Goal: Task Accomplishment & Management: Manage account settings

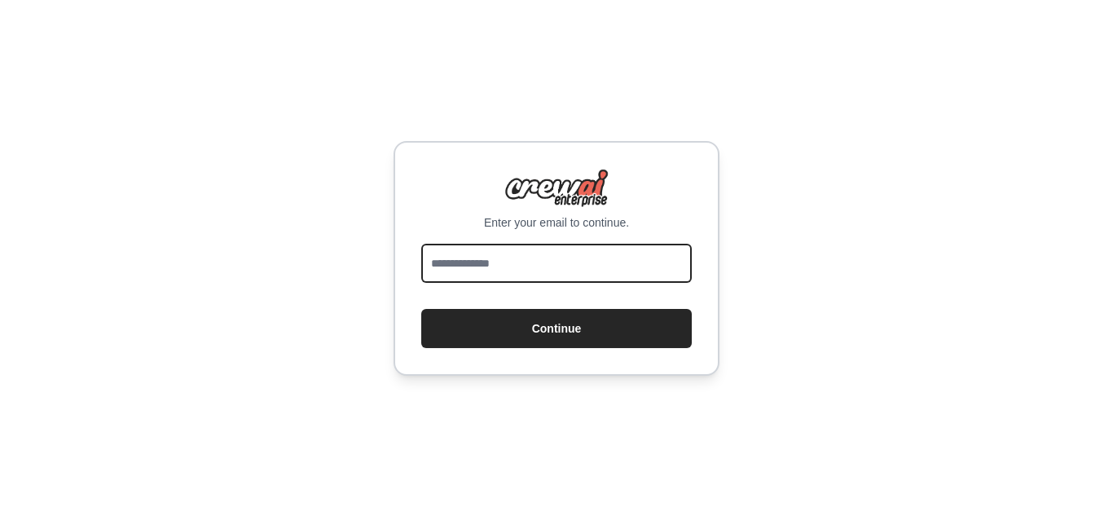
click at [491, 271] on input "email" at bounding box center [556, 263] width 270 height 39
type input "**********"
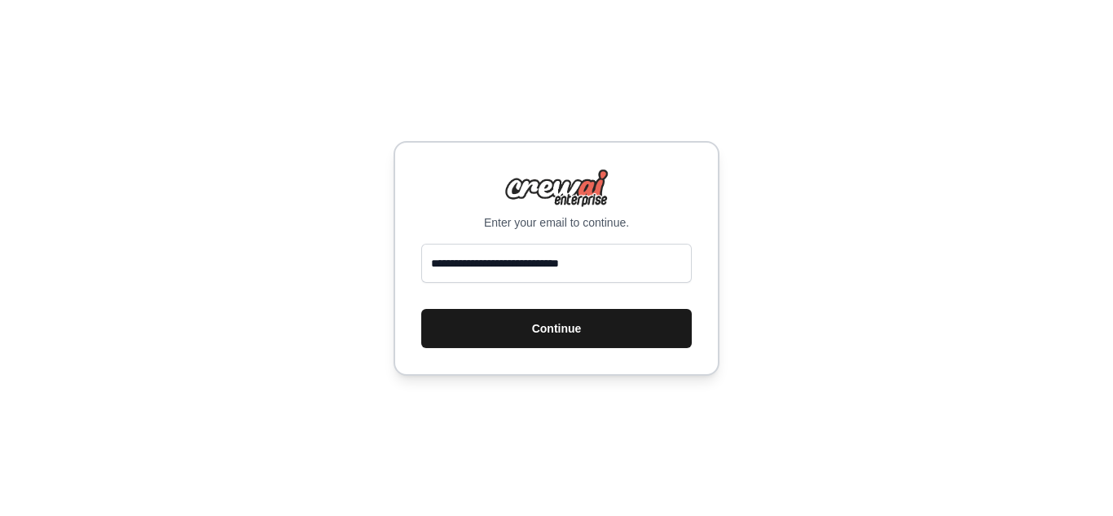
click at [521, 318] on button "Continue" at bounding box center [556, 328] width 270 height 39
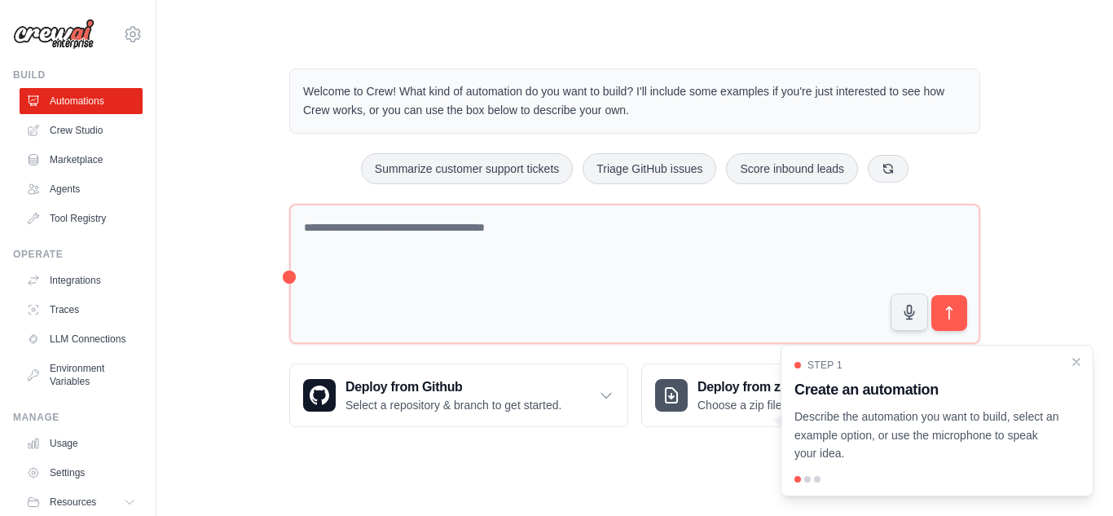
click at [237, 244] on div "Welcome to Crew! What kind of automation do you want to build? I'll include som…" at bounding box center [634, 247] width 904 height 411
click at [907, 445] on p "Describe the automation you want to build, select an example option, or use the…" at bounding box center [927, 434] width 266 height 55
click at [1080, 371] on div "Step 1 Create an automation Describe the automation you want to build, select a…" at bounding box center [936, 421] width 313 height 152
click at [288, 275] on div "Welcome to Crew! What kind of automation do you want to build? I'll include som…" at bounding box center [635, 247] width 730 height 411
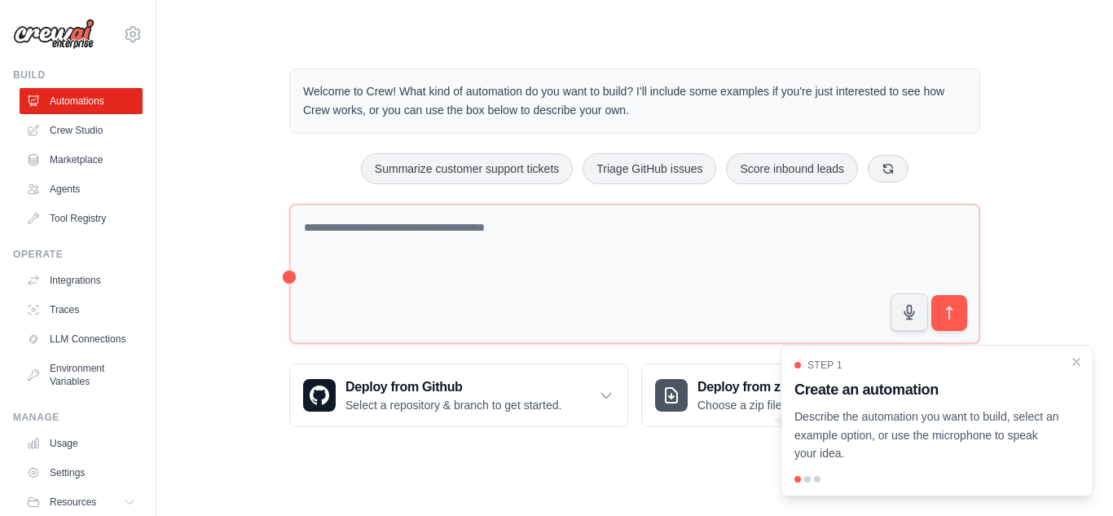
click at [288, 275] on div "Welcome to Crew! What kind of automation do you want to build? I'll include som…" at bounding box center [635, 247] width 730 height 411
click at [1006, 366] on div "Step 1" at bounding box center [927, 364] width 266 height 13
click at [810, 481] on div at bounding box center [936, 479] width 285 height 7
click at [1074, 363] on icon "Close walkthrough" at bounding box center [1076, 360] width 7 height 7
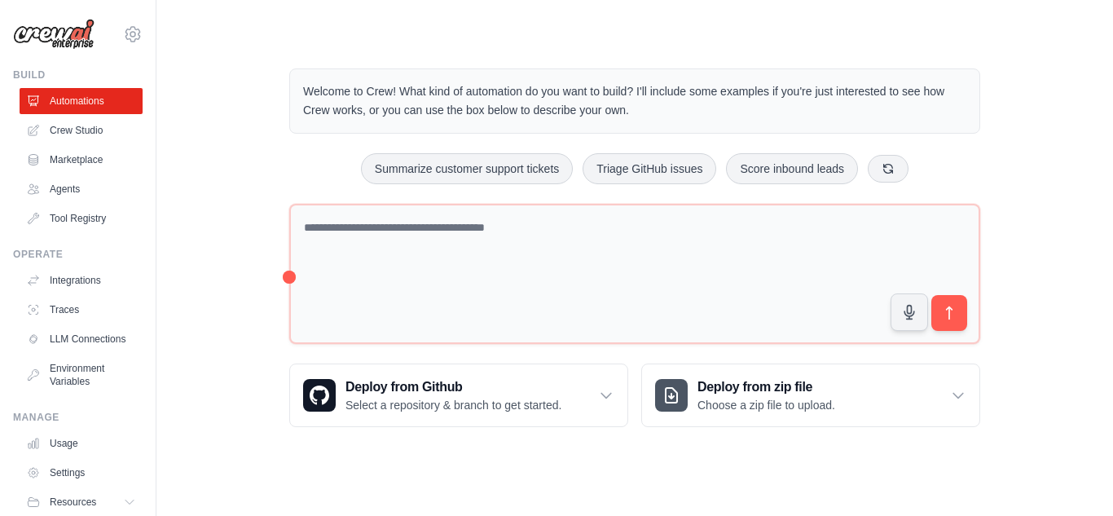
click at [210, 240] on div "Welcome to Crew! What kind of automation do you want to build? I'll include som…" at bounding box center [634, 247] width 904 height 411
click at [123, 32] on icon at bounding box center [133, 34] width 20 height 20
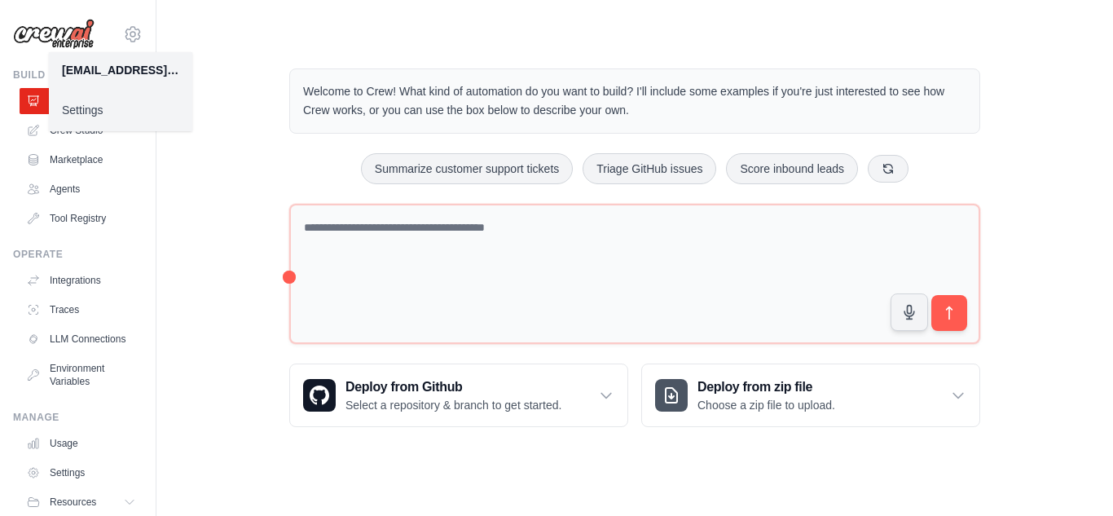
click at [78, 111] on link "Settings" at bounding box center [120, 109] width 143 height 29
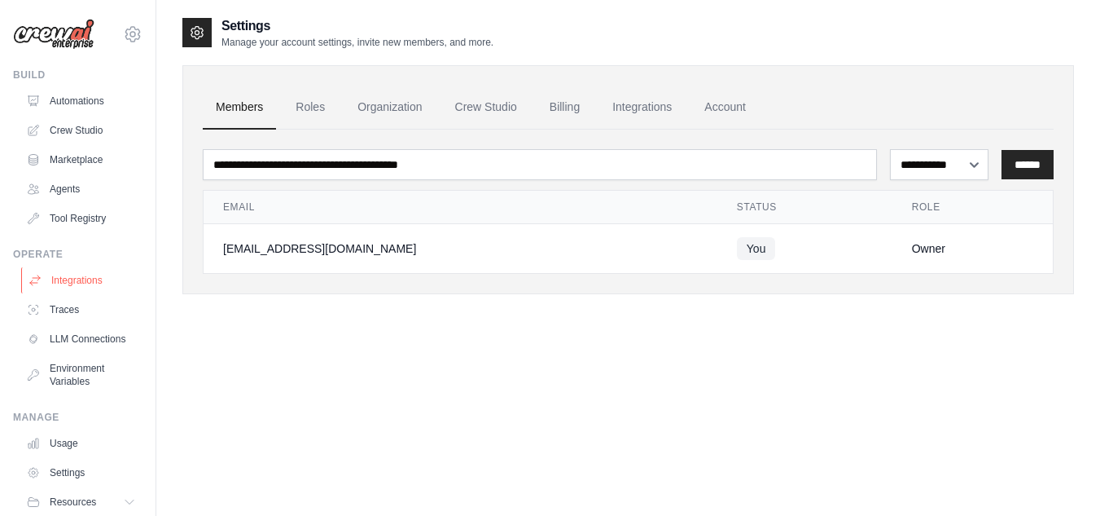
scroll to position [69, 0]
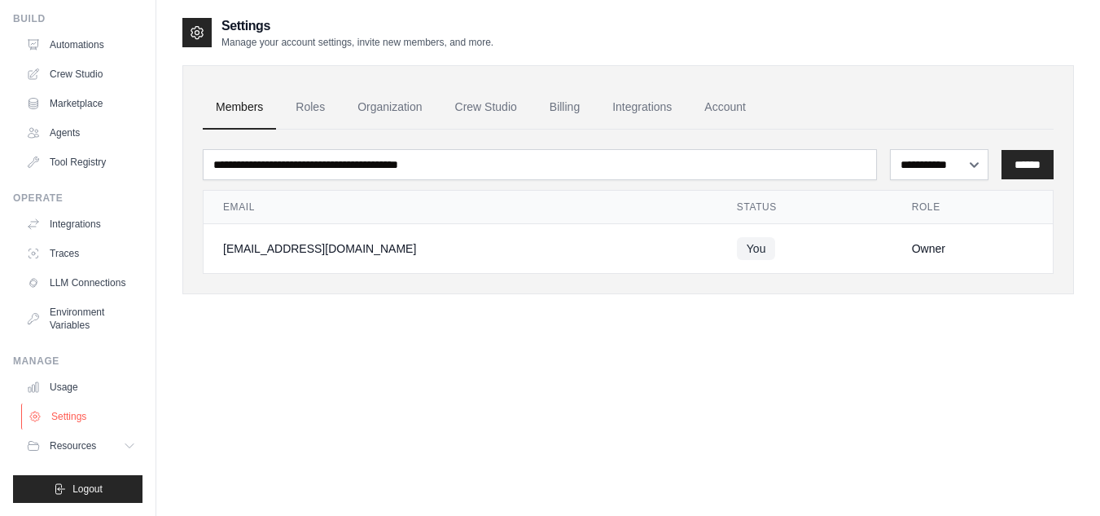
click at [68, 417] on link "Settings" at bounding box center [82, 416] width 123 height 26
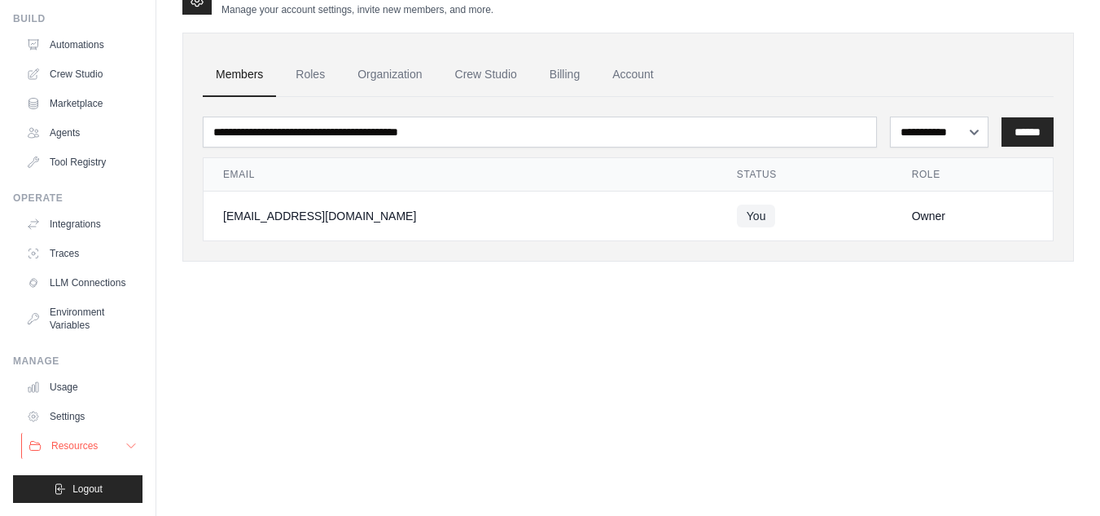
click at [74, 452] on button "Resources" at bounding box center [82, 446] width 123 height 26
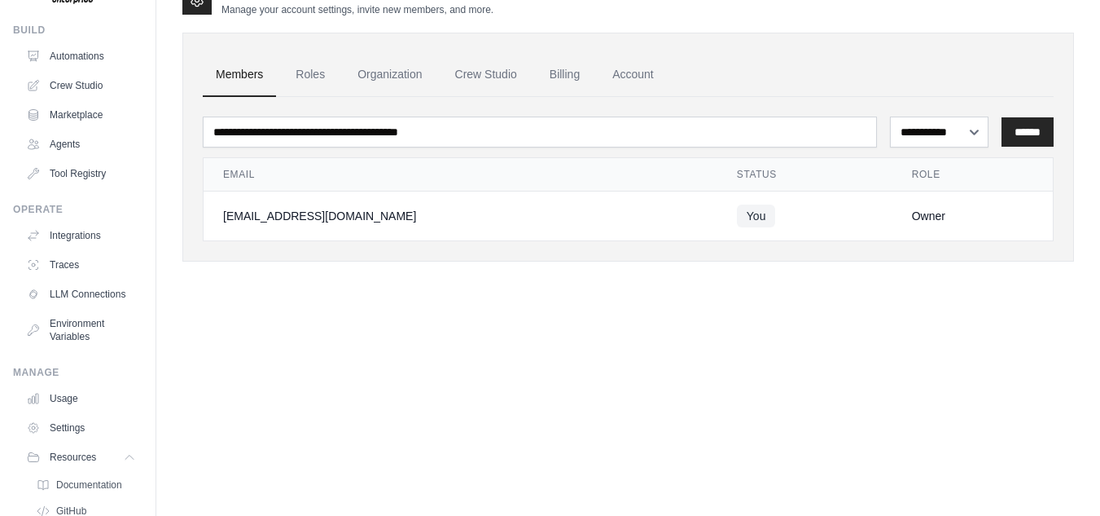
scroll to position [0, 0]
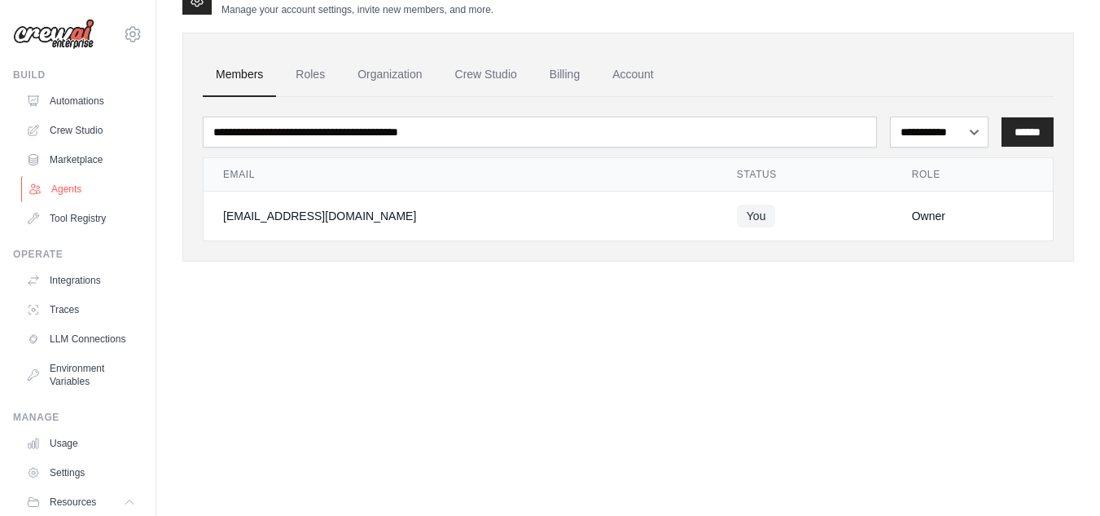
click at [71, 193] on link "Agents" at bounding box center [82, 189] width 123 height 26
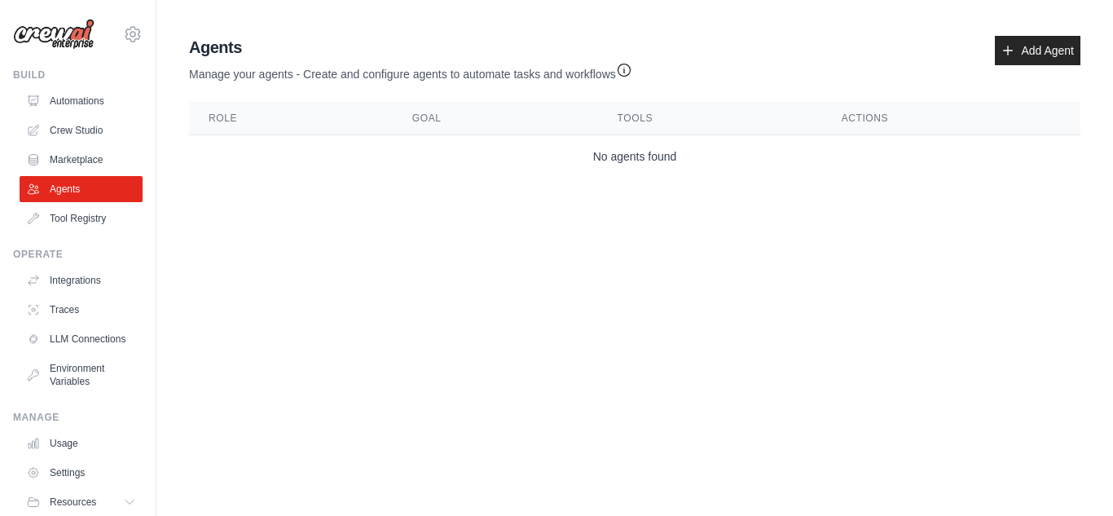
click at [67, 37] on img at bounding box center [53, 34] width 81 height 31
click at [55, 106] on link "Automations" at bounding box center [82, 101] width 123 height 26
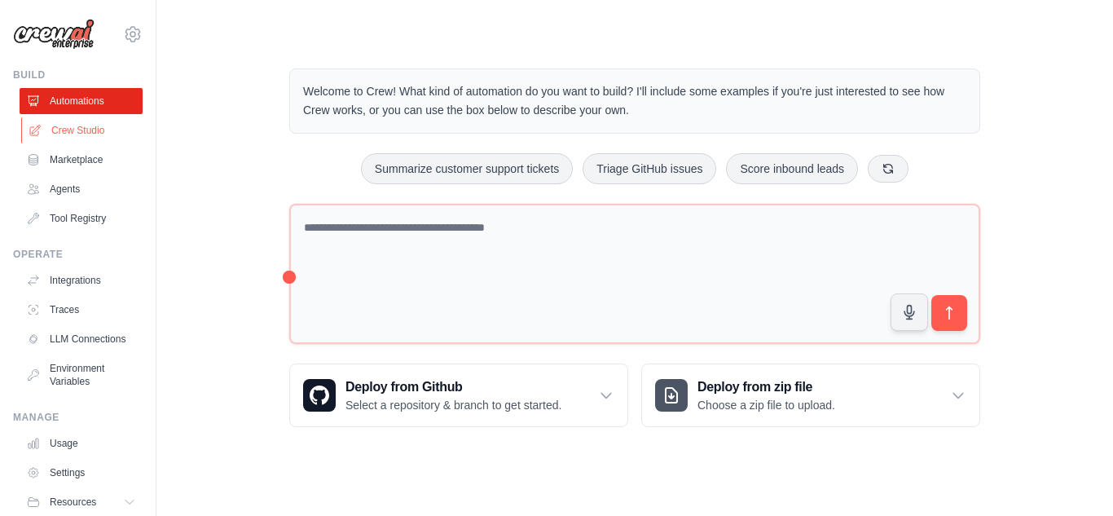
click at [79, 121] on link "Crew Studio" at bounding box center [82, 130] width 123 height 26
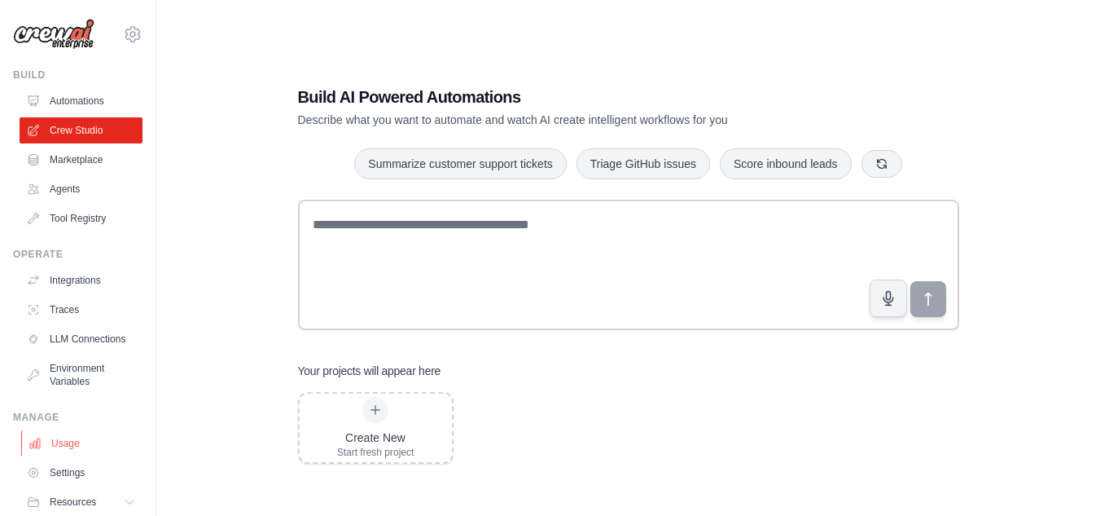
click at [82, 448] on link "Usage" at bounding box center [82, 443] width 123 height 26
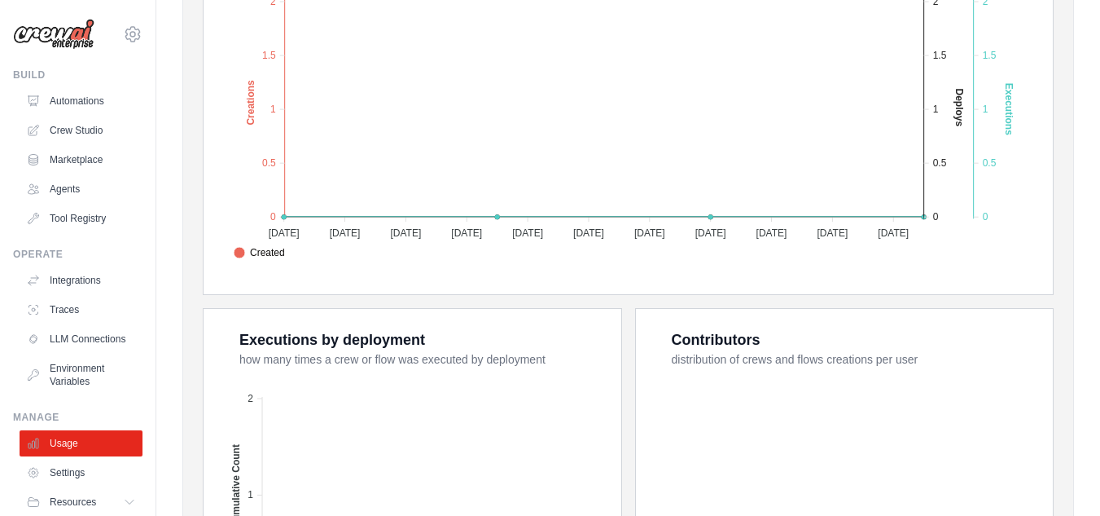
scroll to position [666, 0]
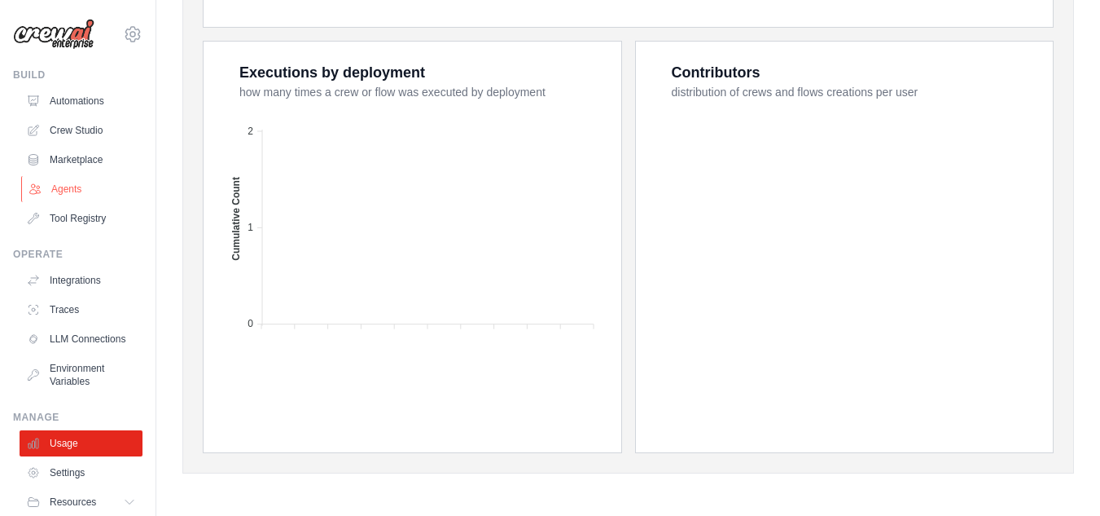
click at [72, 184] on link "Agents" at bounding box center [82, 189] width 123 height 26
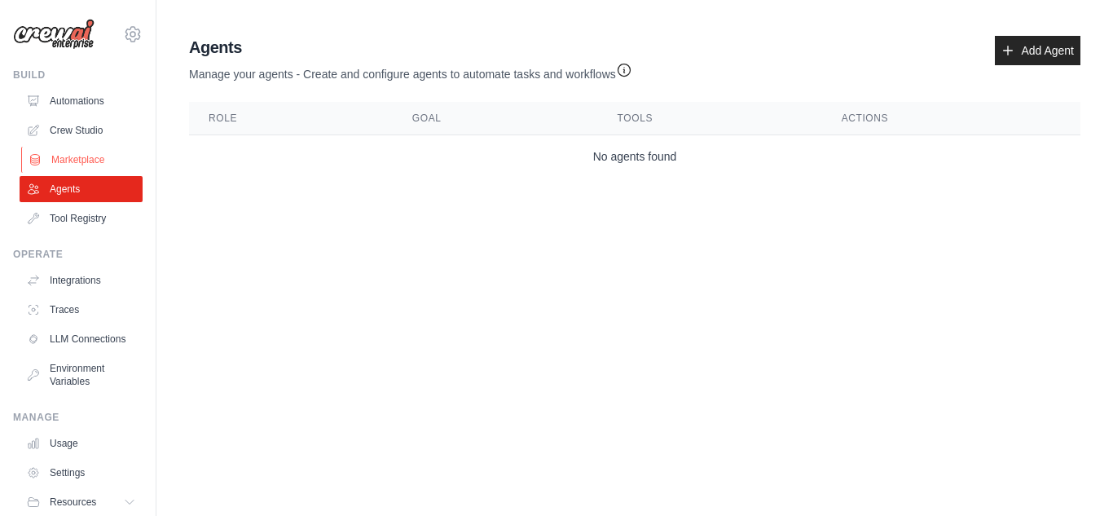
click at [77, 155] on link "Marketplace" at bounding box center [82, 160] width 123 height 26
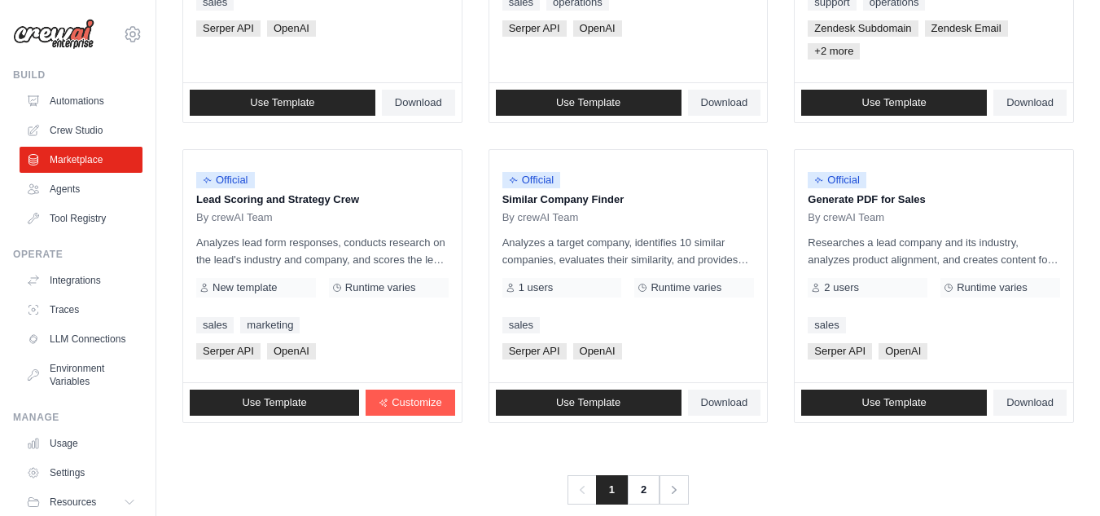
scroll to position [1039, 0]
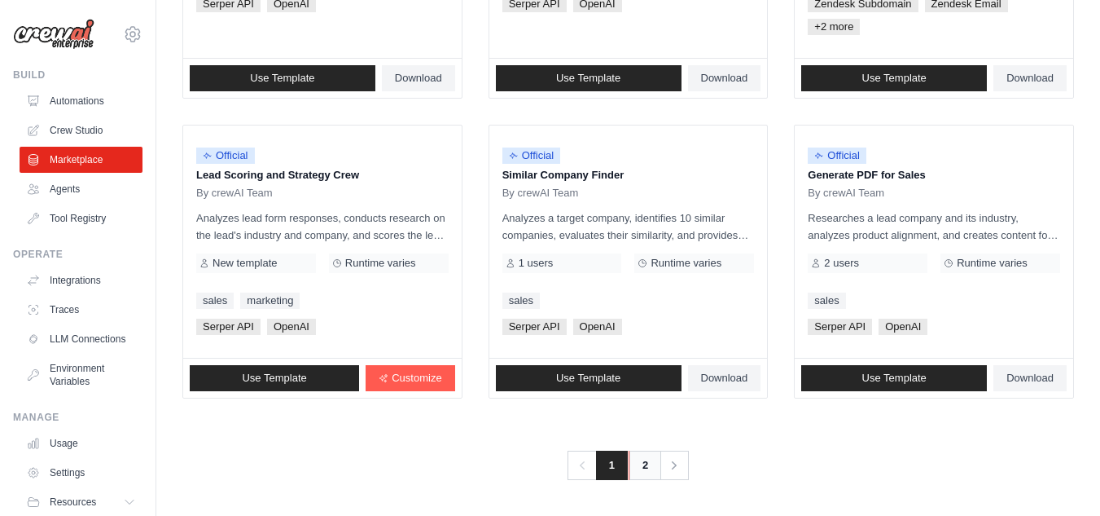
click at [644, 460] on link "2" at bounding box center [645, 464] width 33 height 29
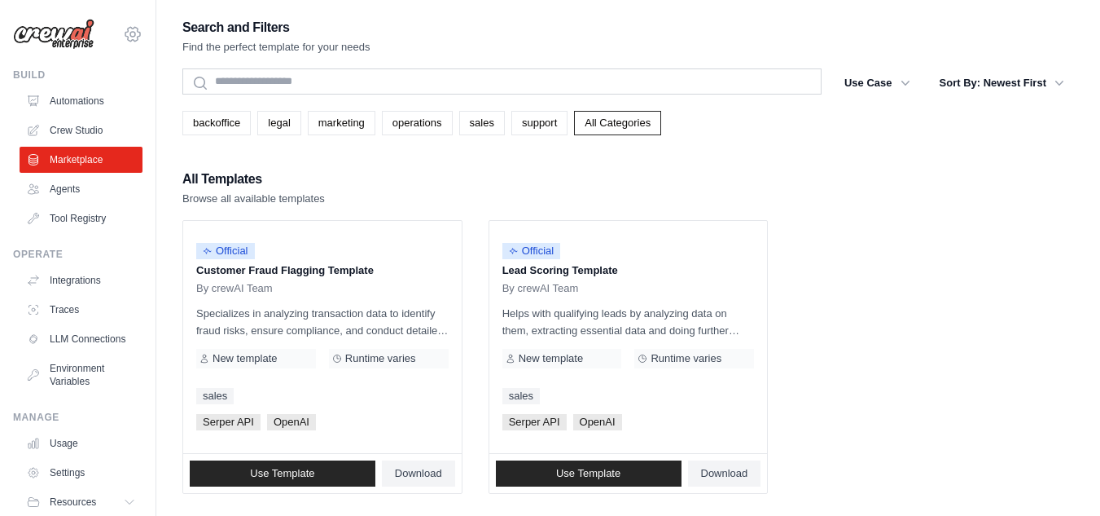
click at [123, 38] on icon at bounding box center [133, 34] width 20 height 20
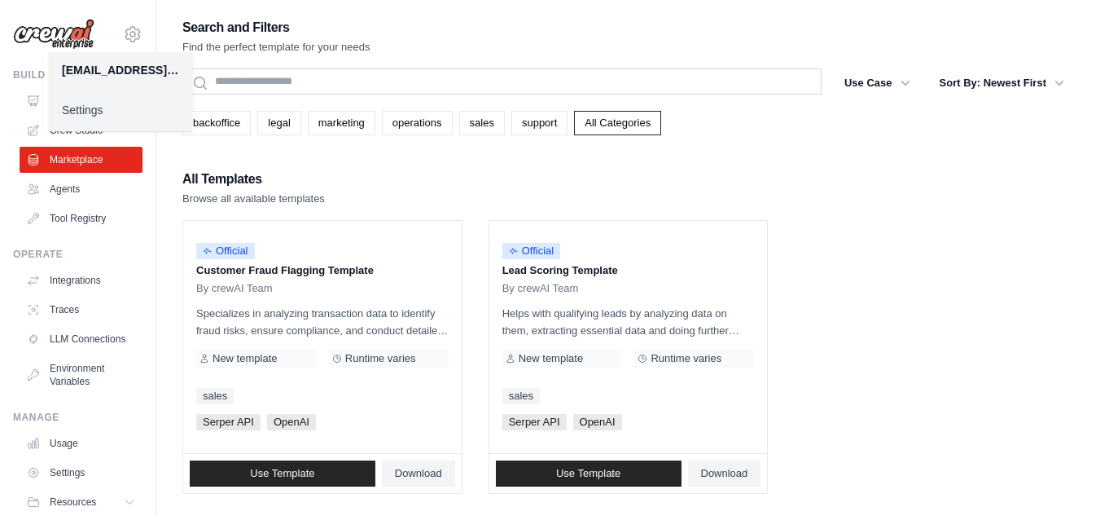
click at [91, 109] on link "Settings" at bounding box center [120, 109] width 143 height 29
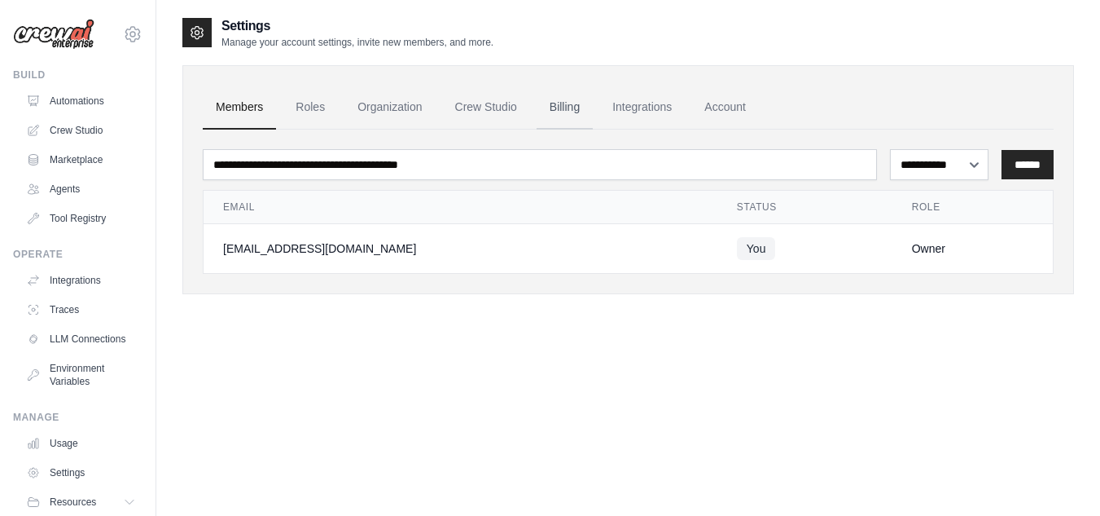
click at [573, 112] on link "Billing" at bounding box center [565, 108] width 56 height 44
